Goal: Use online tool/utility

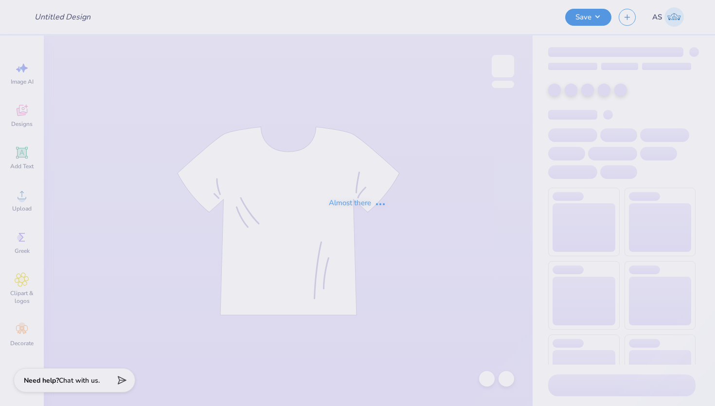
type input "CareStaff '25"
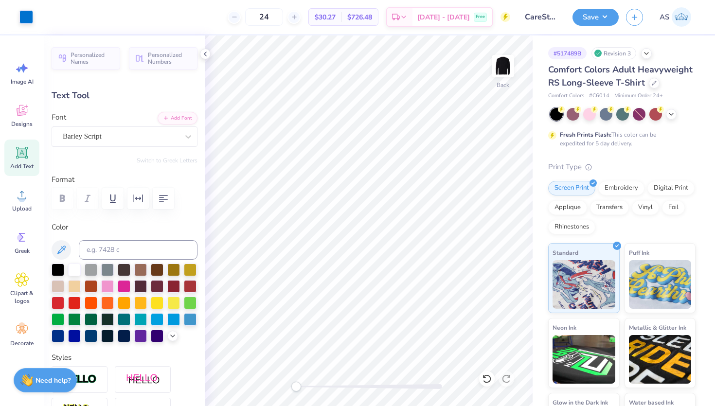
type input "9.79"
type input "1.19"
type input "16.53"
click at [589, 21] on button "Save" at bounding box center [596, 15] width 46 height 17
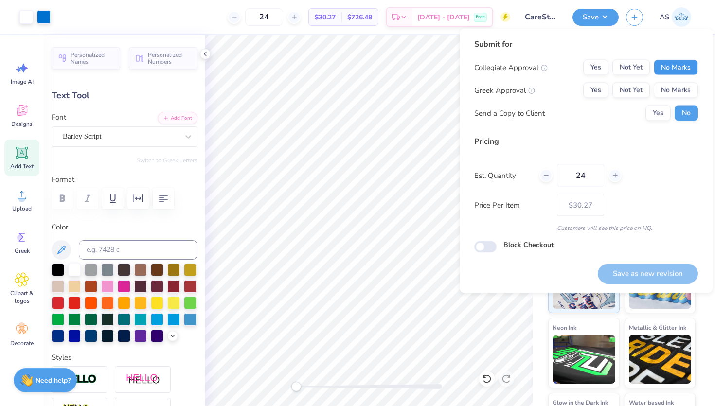
click at [681, 66] on button "No Marks" at bounding box center [676, 68] width 44 height 16
click at [672, 89] on button "No Marks" at bounding box center [676, 91] width 44 height 16
click at [633, 270] on button "Save as new revision" at bounding box center [648, 274] width 100 height 20
type input "$30.27"
